Goal: Obtain resource: Download file/media

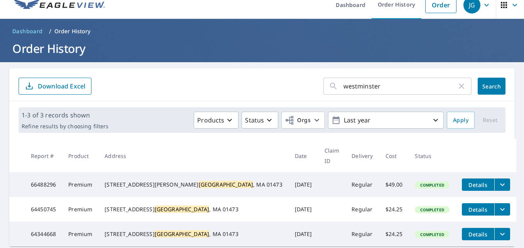
scroll to position [10, 0]
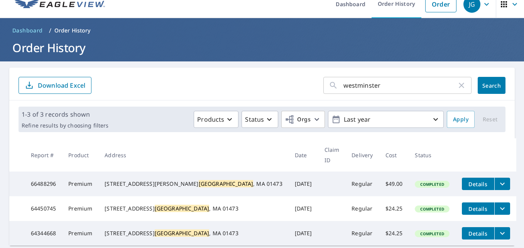
click at [457, 86] on icon "button" at bounding box center [461, 85] width 9 height 9
click at [489, 88] on span "Search" at bounding box center [491, 85] width 15 height 7
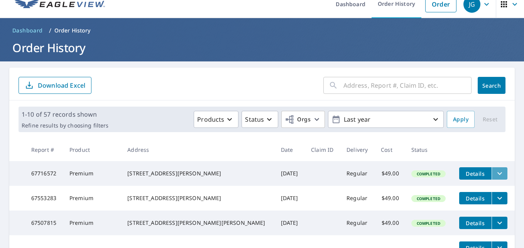
click at [495, 173] on icon "filesDropdownBtn-67716572" at bounding box center [499, 173] width 9 height 9
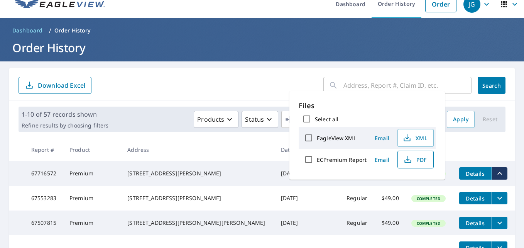
click at [422, 156] on span "PDF" at bounding box center [415, 159] width 25 height 9
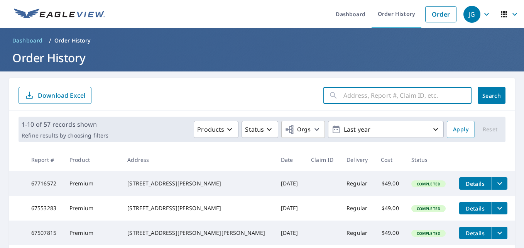
click at [391, 97] on input "text" at bounding box center [408, 96] width 128 height 22
type input "kurikka"
click button "Search" at bounding box center [492, 95] width 28 height 17
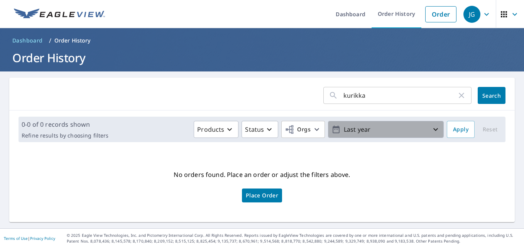
click at [378, 125] on p "Last year" at bounding box center [386, 130] width 90 height 14
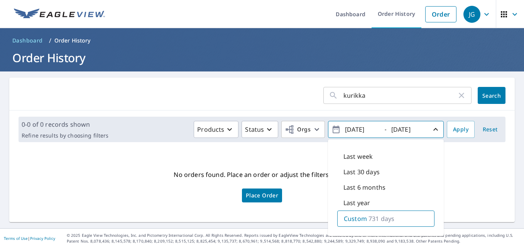
type input "[DATE]"
click at [453, 132] on span "Apply" at bounding box center [460, 130] width 15 height 10
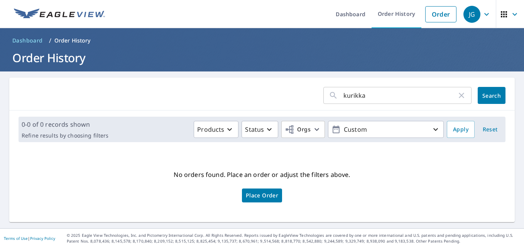
click at [367, 89] on input "kurikka" at bounding box center [400, 96] width 113 height 22
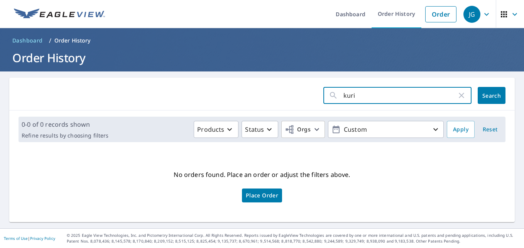
type input "kuri"
click at [481, 91] on button "Search" at bounding box center [492, 95] width 28 height 17
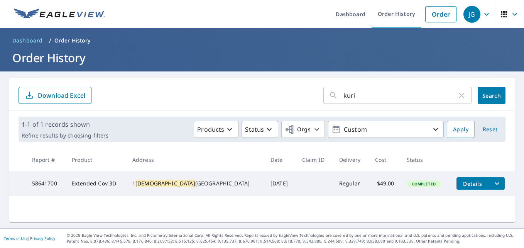
click at [493, 179] on icon "filesDropdownBtn-58641700" at bounding box center [497, 183] width 9 height 9
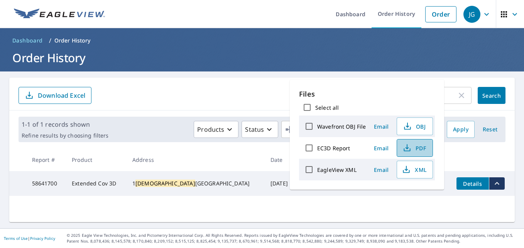
click at [425, 147] on span "PDF" at bounding box center [414, 147] width 25 height 9
